Goal: Task Accomplishment & Management: Manage account settings

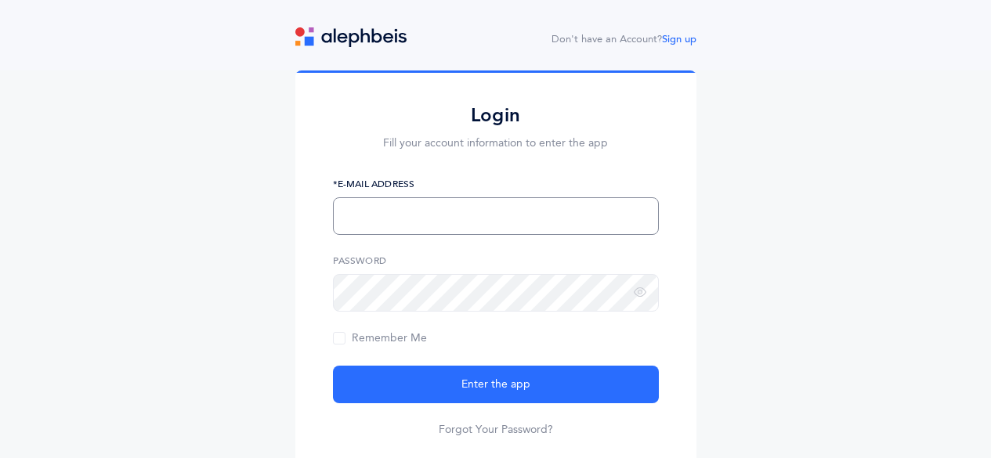
click at [403, 218] on input "text" at bounding box center [496, 217] width 326 height 38
click at [672, 339] on div "Login Fill your account information to enter the app skatz@eha.org *E-Mail Addr…" at bounding box center [495, 273] width 401 height 405
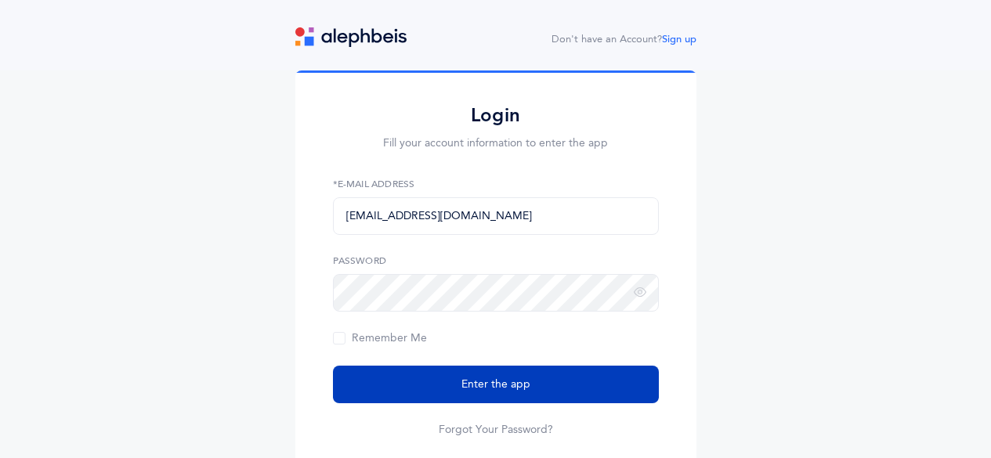
click at [495, 386] on span "Enter the app" at bounding box center [496, 385] width 69 height 16
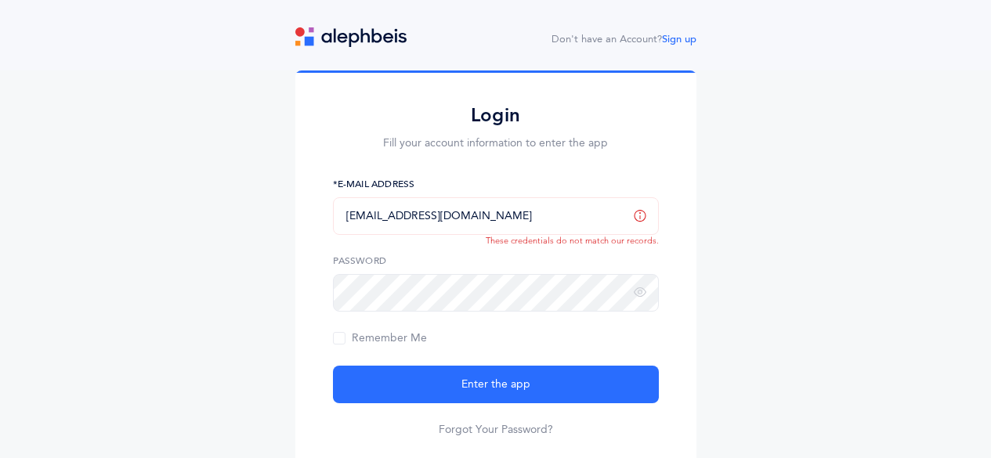
click at [431, 219] on input "[EMAIL_ADDRESS][DOMAIN_NAME]" at bounding box center [496, 217] width 326 height 38
click at [636, 223] on input "[EMAIL_ADDRESS][DOMAIN_NAME]" at bounding box center [496, 217] width 326 height 38
type input "s"
click at [663, 350] on div "Login Fill your account information to enter the app Shanghi54@gmail.com *E-Mai…" at bounding box center [495, 273] width 401 height 405
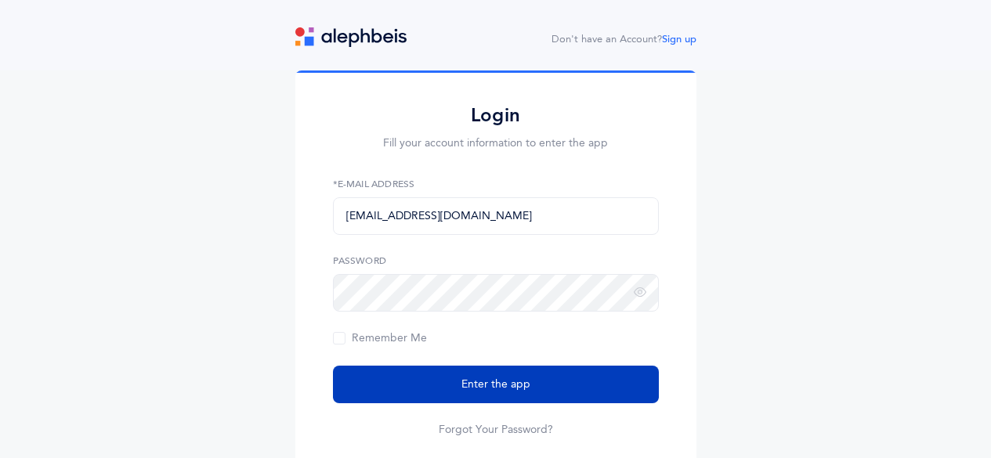
click at [557, 384] on button "Enter the app" at bounding box center [496, 385] width 326 height 38
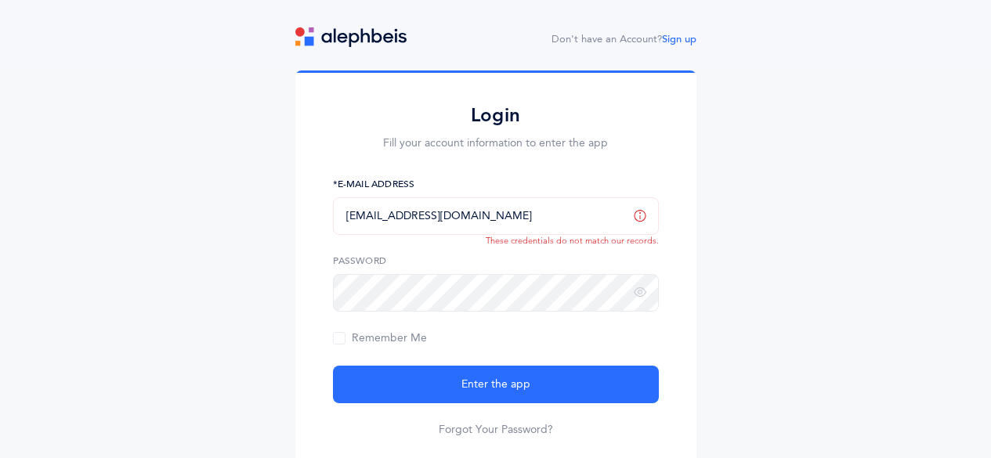
click at [463, 218] on input "Shanghi54@gmail.com" at bounding box center [496, 217] width 326 height 38
type input "S"
click at [404, 214] on input "text" at bounding box center [496, 217] width 326 height 38
type input "skatz@eha.org"
click at [502, 425] on link "Forgot Your Password?" at bounding box center [496, 430] width 114 height 16
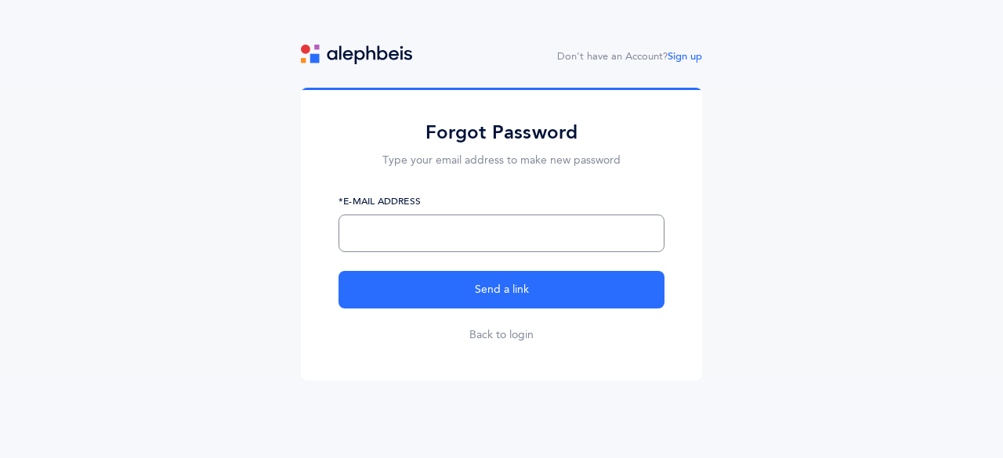
click at [389, 236] on input "text" at bounding box center [502, 234] width 326 height 38
type input "[EMAIL_ADDRESS][DOMAIN_NAME]"
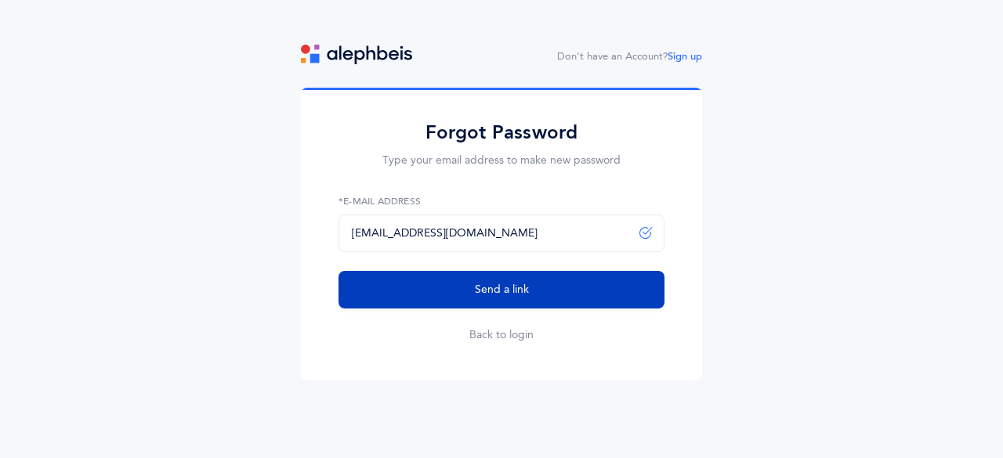
click at [513, 292] on span "Send a link" at bounding box center [502, 290] width 54 height 16
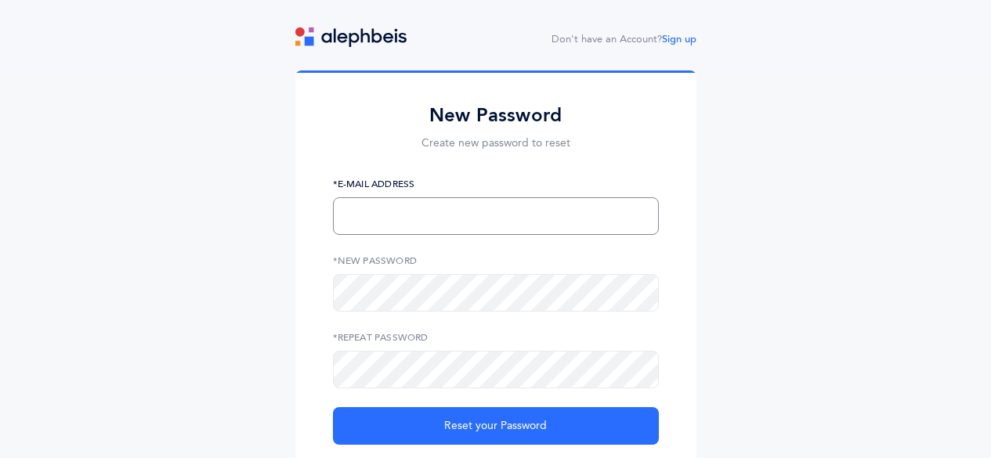
click at [400, 213] on input "text" at bounding box center [496, 217] width 326 height 38
click at [357, 219] on input "text" at bounding box center [496, 217] width 326 height 38
type input "S"
type input "[EMAIL_ADDRESS][DOMAIN_NAME]"
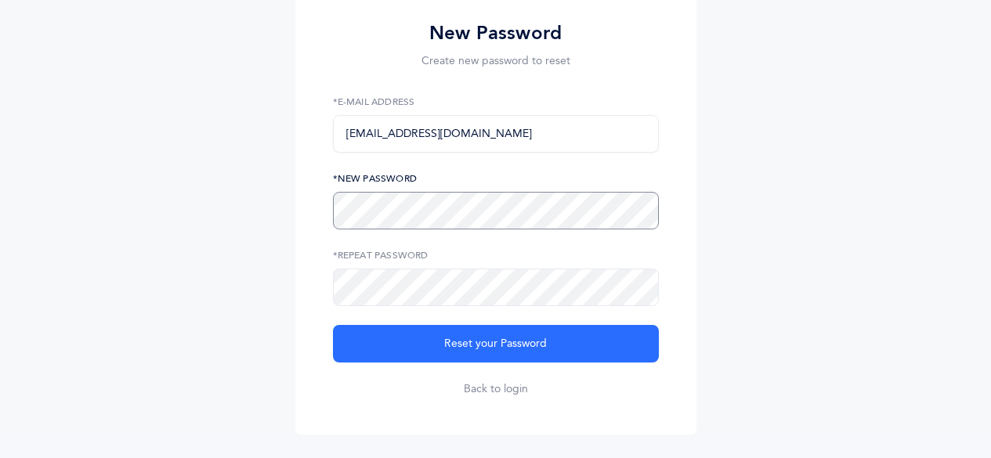
scroll to position [118, 0]
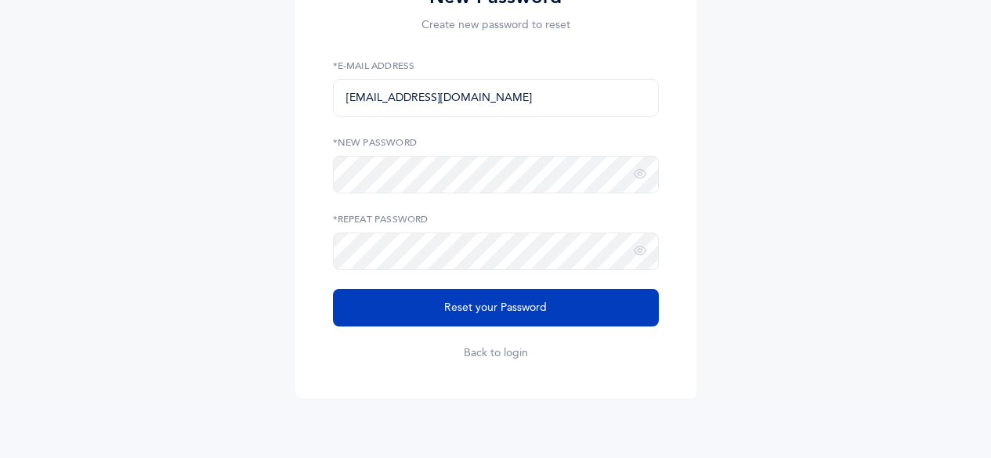
click at [507, 306] on span "Reset your Password" at bounding box center [495, 308] width 103 height 16
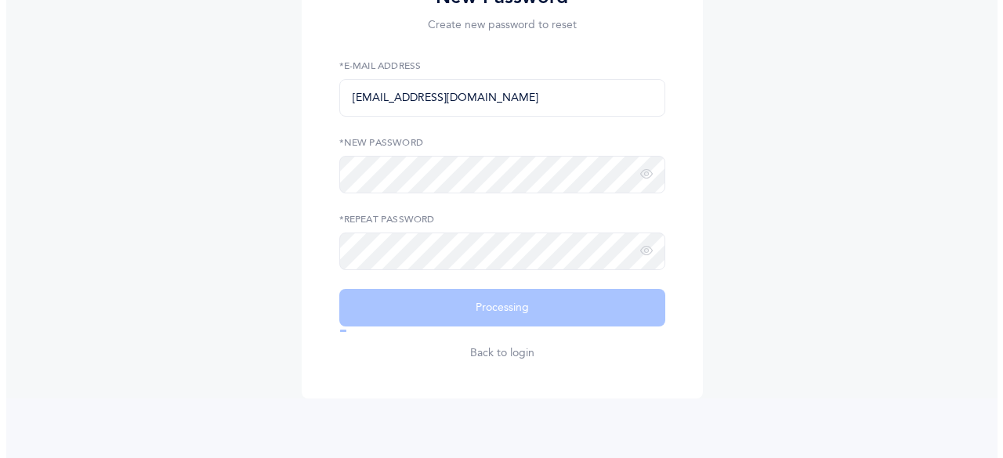
scroll to position [0, 0]
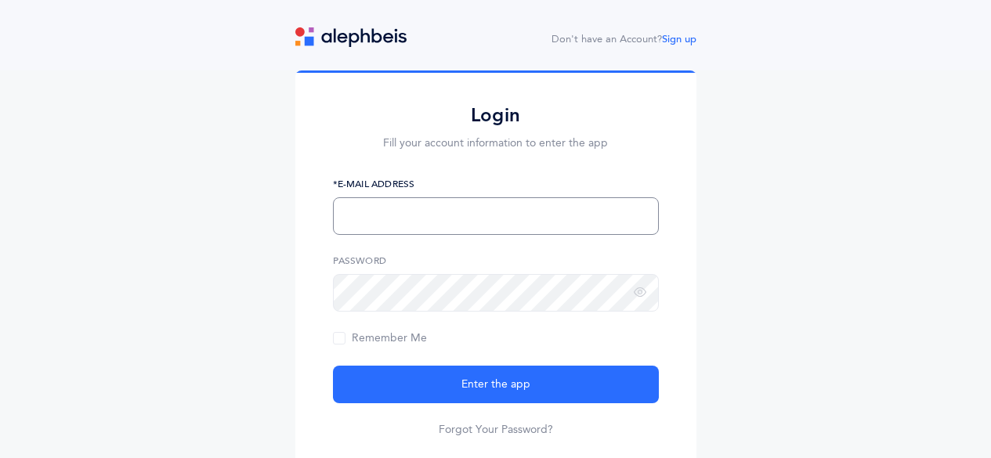
type input "[EMAIL_ADDRESS][DOMAIN_NAME]"
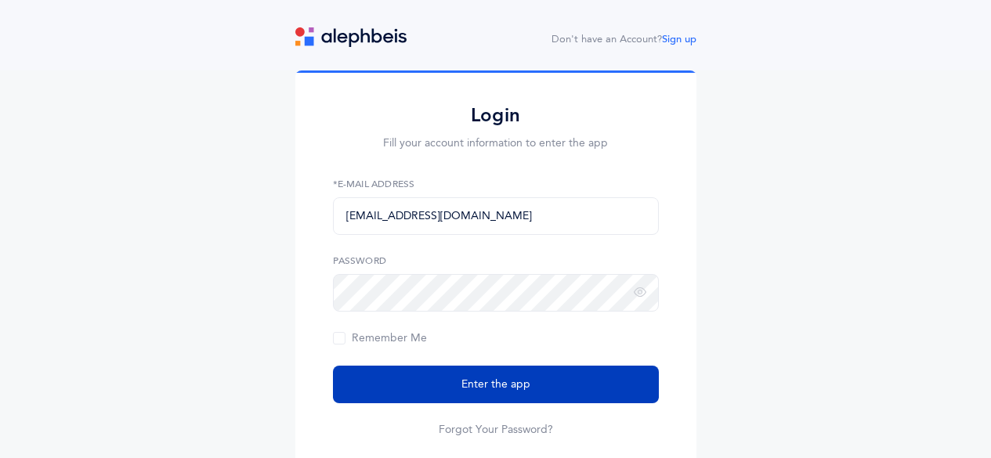
click at [526, 383] on span "Enter the app" at bounding box center [496, 385] width 69 height 16
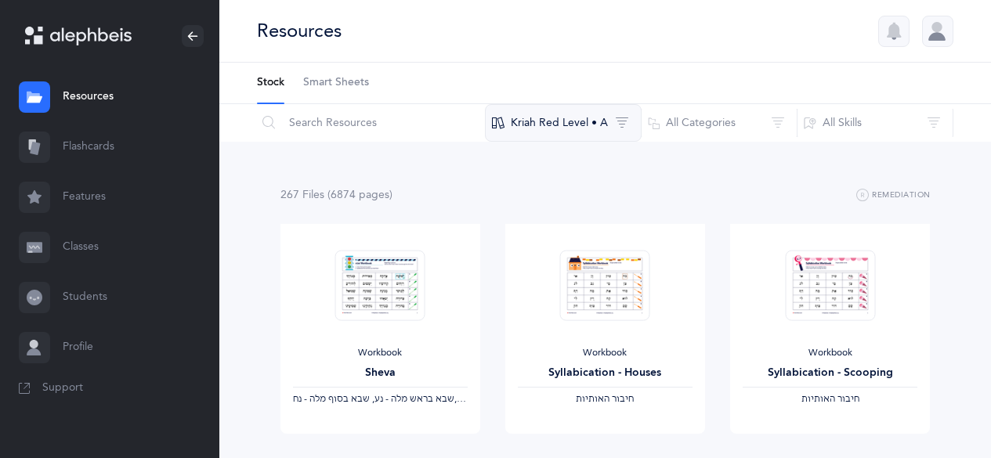
click at [593, 131] on button "Kriah Red Level • A" at bounding box center [563, 123] width 157 height 38
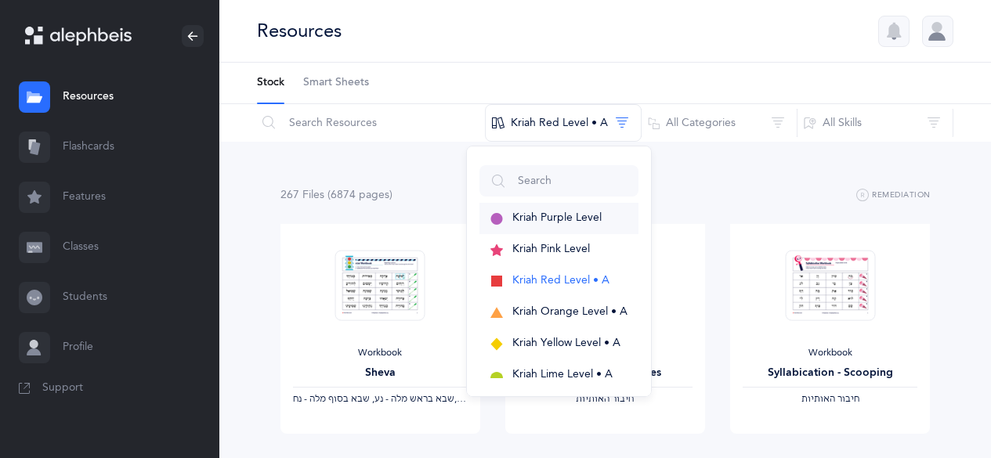
click at [559, 219] on span "Kriah Purple Level" at bounding box center [557, 218] width 89 height 13
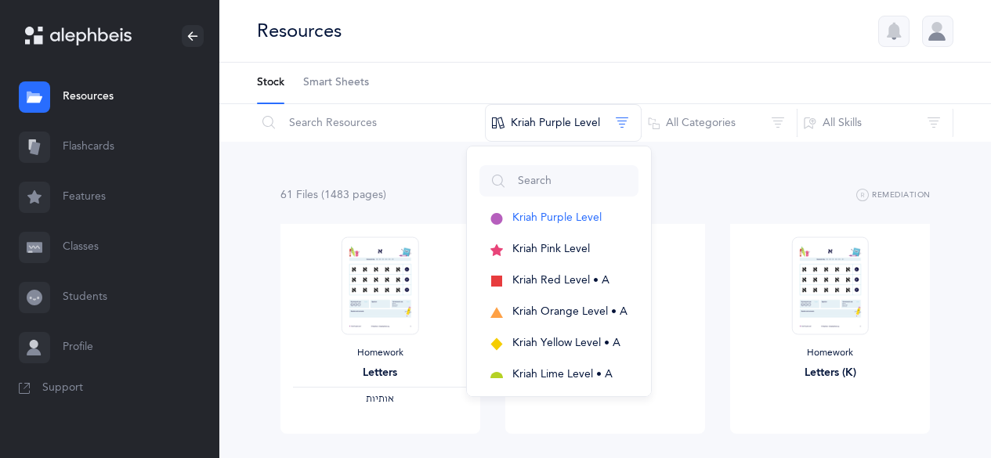
click at [705, 197] on div "61 File s (1483 page s ) Remediation" at bounding box center [606, 196] width 651 height 20
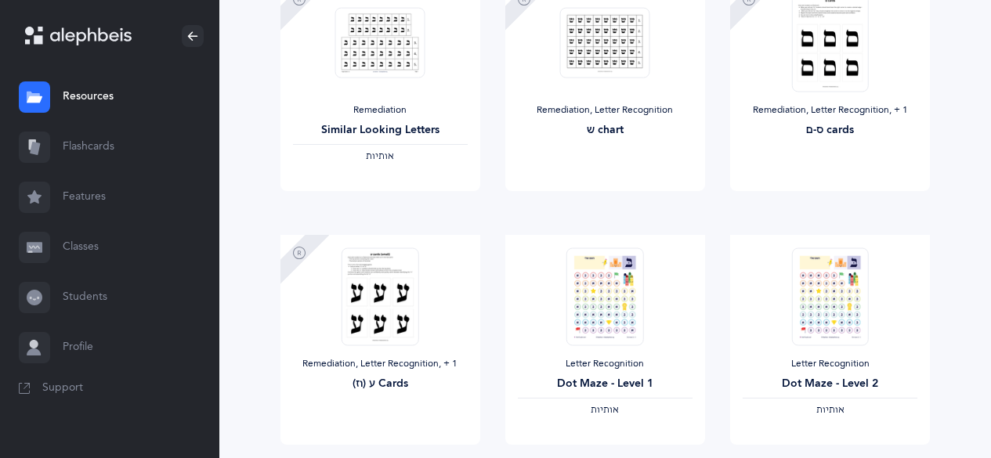
scroll to position [1064, 0]
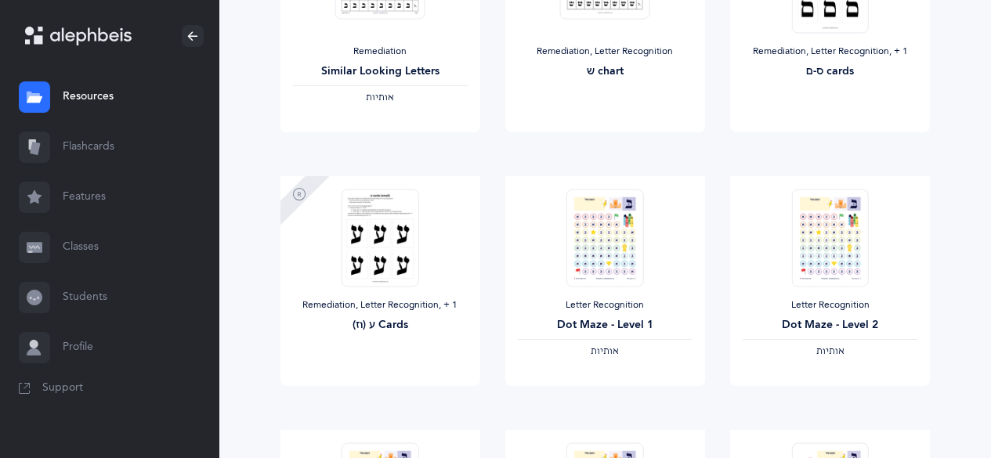
click at [85, 201] on link "Features" at bounding box center [109, 197] width 219 height 50
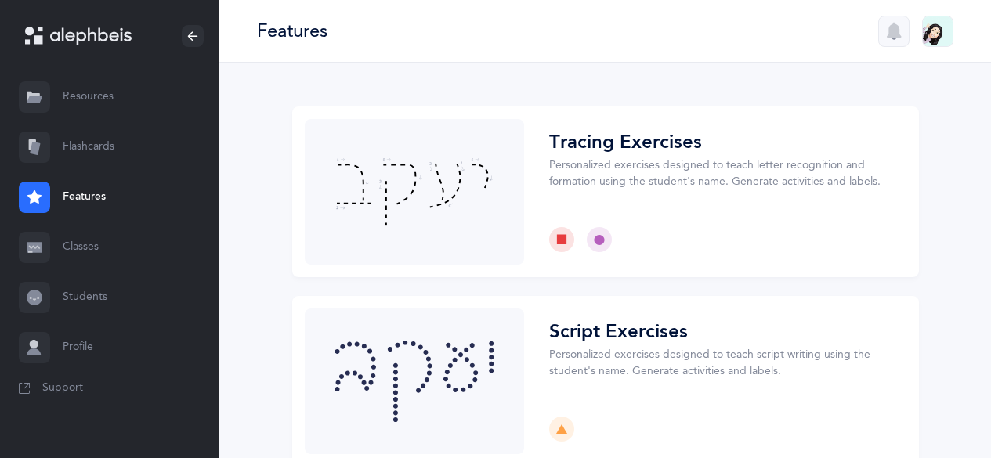
click at [102, 92] on link "Resources" at bounding box center [109, 97] width 219 height 50
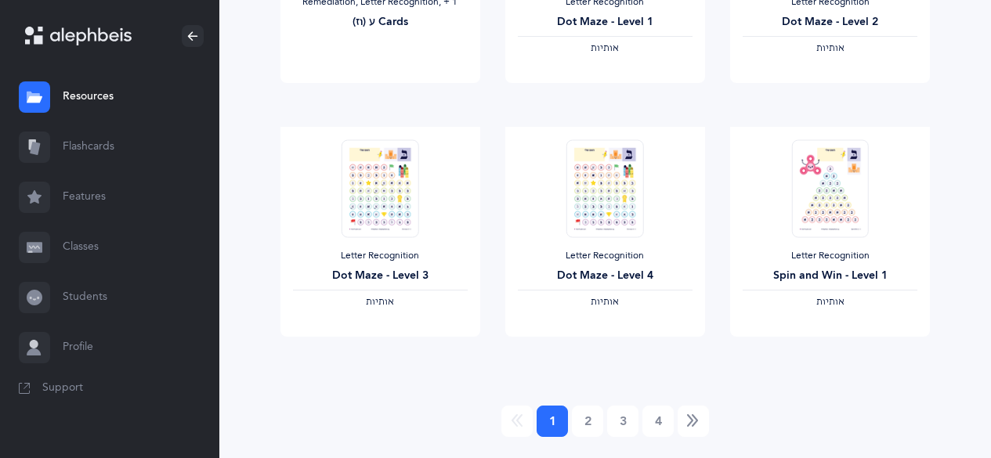
scroll to position [1408, 0]
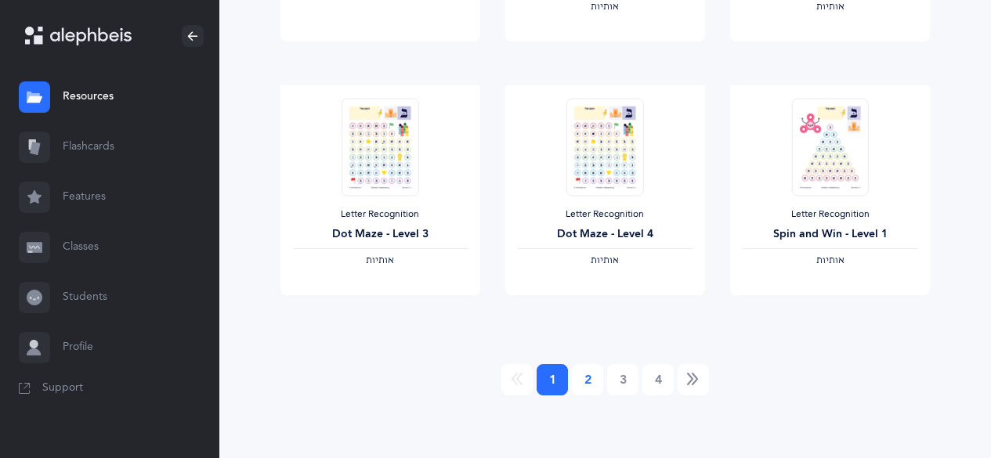
click at [588, 384] on link "2" at bounding box center [587, 379] width 31 height 31
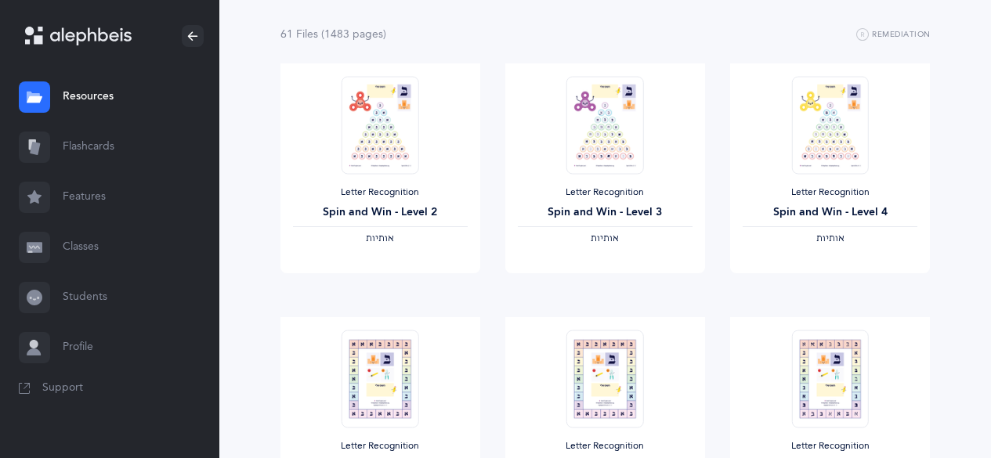
scroll to position [0, 0]
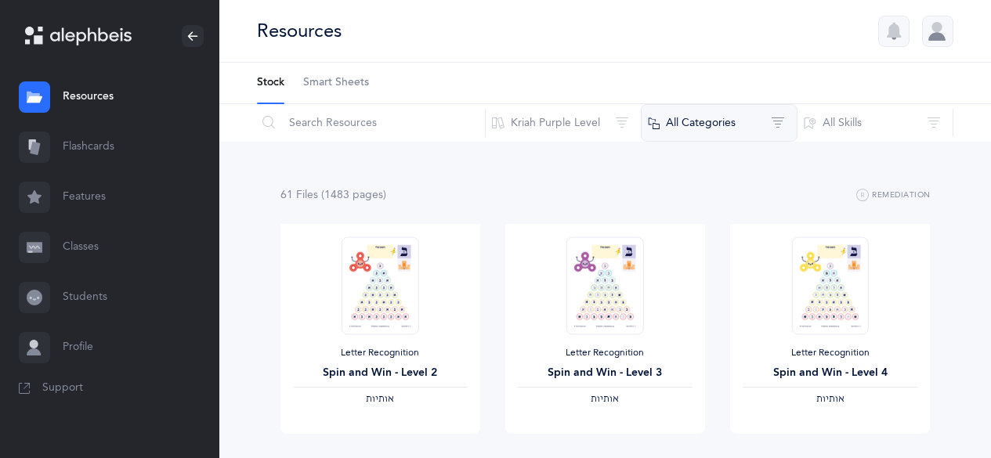
click at [730, 131] on button "All Categories" at bounding box center [719, 123] width 157 height 38
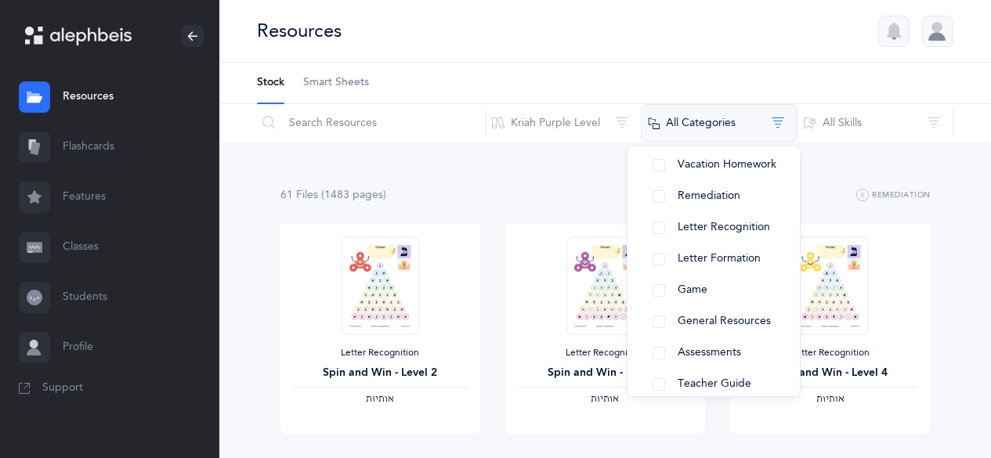
scroll to position [89, 0]
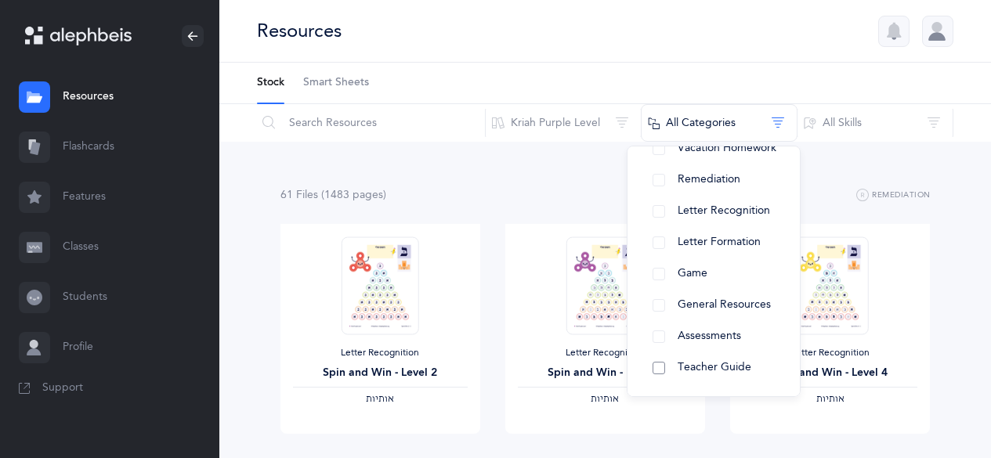
click at [663, 367] on button "Teacher Guide" at bounding box center [713, 368] width 147 height 31
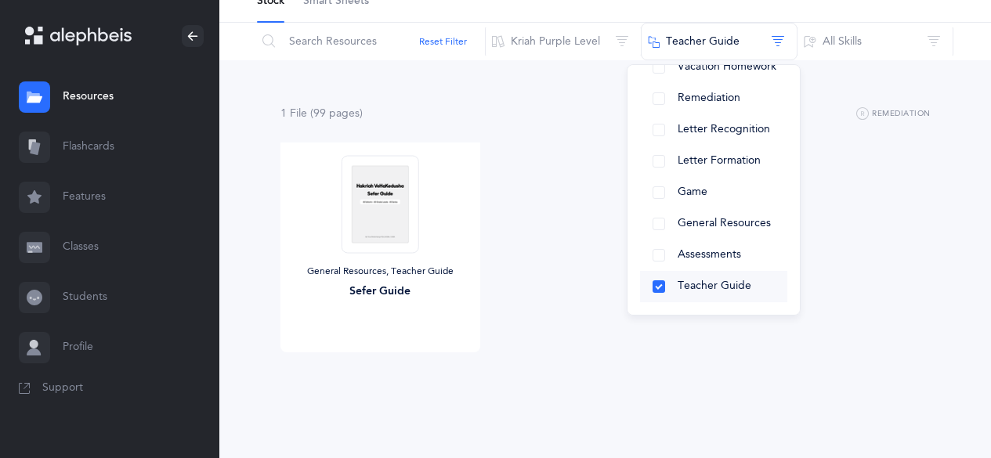
scroll to position [81, 0]
click at [407, 227] on img at bounding box center [380, 205] width 77 height 98
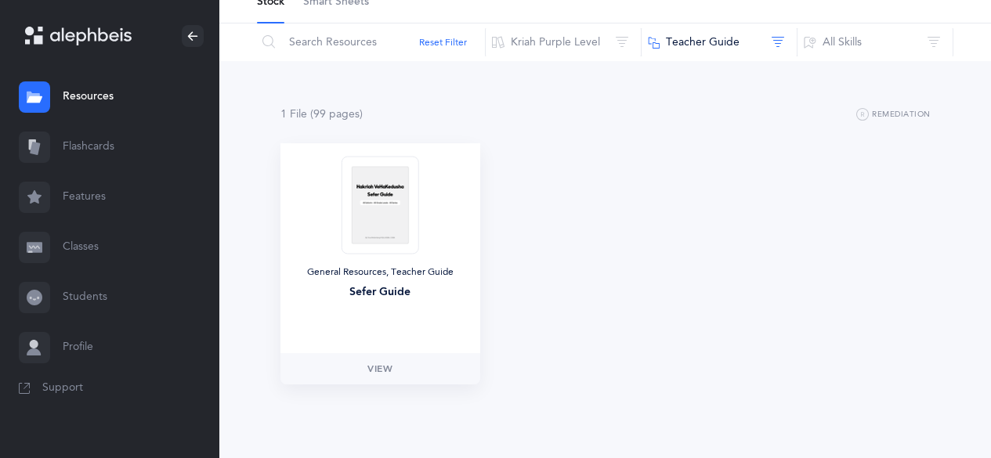
click at [408, 237] on img at bounding box center [380, 205] width 77 height 98
click at [396, 368] on link "View" at bounding box center [381, 368] width 200 height 31
